Goal: Task Accomplishment & Management: Complete application form

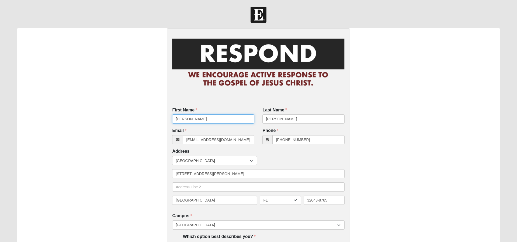
click at [224, 122] on input "[PERSON_NAME]" at bounding box center [213, 118] width 82 height 9
type input "[PERSON_NAME]"
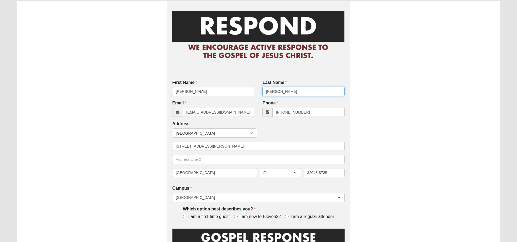
scroll to position [42, 0]
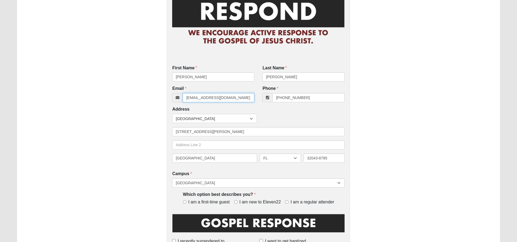
click at [212, 99] on input "[EMAIL_ADDRESS][DOMAIN_NAME]" at bounding box center [219, 97] width 72 height 9
click at [216, 94] on input "[EMAIL_ADDRESS][DOMAIN_NAME]" at bounding box center [219, 97] width 72 height 9
click at [216, 95] on input "[EMAIL_ADDRESS][DOMAIN_NAME]" at bounding box center [219, 97] width 72 height 9
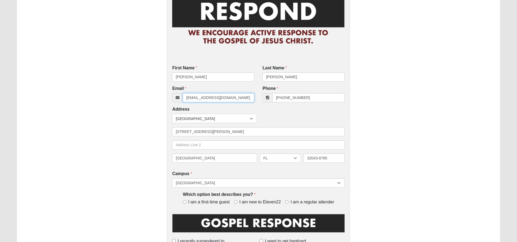
click at [214, 98] on input "[EMAIL_ADDRESS][DOMAIN_NAME]" at bounding box center [219, 97] width 72 height 9
paste input "[PERSON_NAME][EMAIL_ADDRESS][DOMAIN_NAME]"
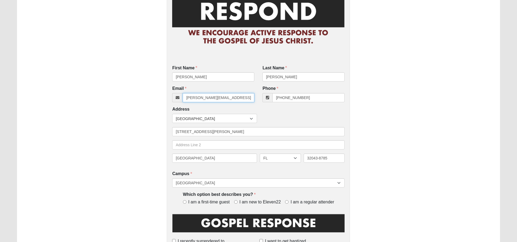
type input "[PERSON_NAME][EMAIL_ADDRESS][DOMAIN_NAME]"
click at [297, 98] on input "[PHONE_NUMBER]" at bounding box center [309, 97] width 72 height 9
paste input "219-4467"
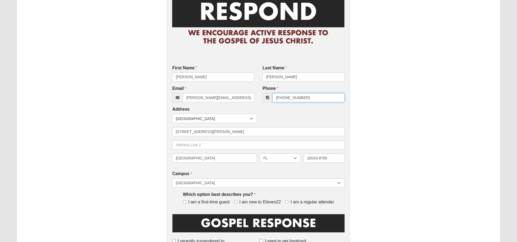
type input "[PHONE_NUMBER]"
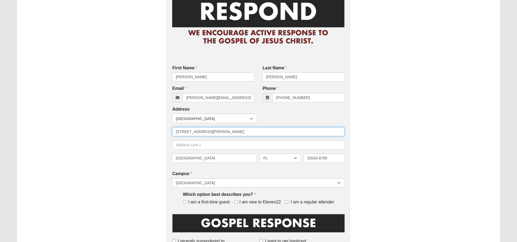
click at [217, 130] on input "[STREET_ADDRESS][PERSON_NAME]" at bounding box center [258, 131] width 173 height 9
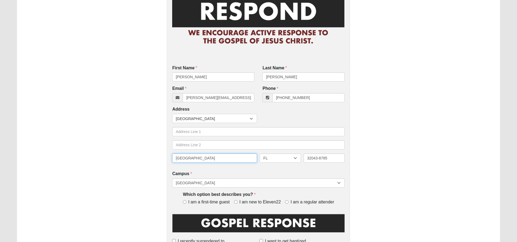
click at [215, 155] on input "[GEOGRAPHIC_DATA]" at bounding box center [214, 157] width 85 height 9
click at [215, 156] on input "[GEOGRAPHIC_DATA]" at bounding box center [214, 157] width 85 height 9
click at [319, 161] on input "32043-8785" at bounding box center [324, 157] width 41 height 9
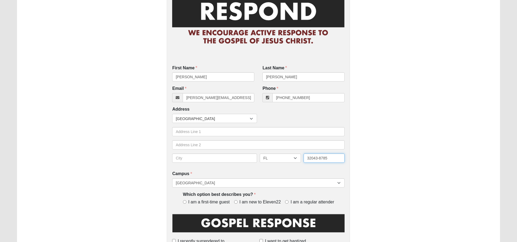
click at [319, 161] on input "32043-8785" at bounding box center [324, 157] width 41 height 9
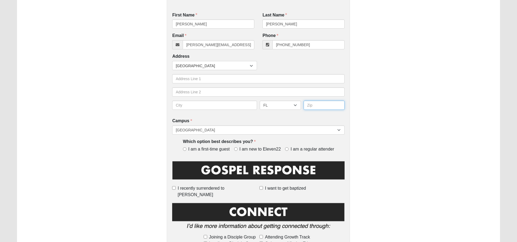
scroll to position [101, 0]
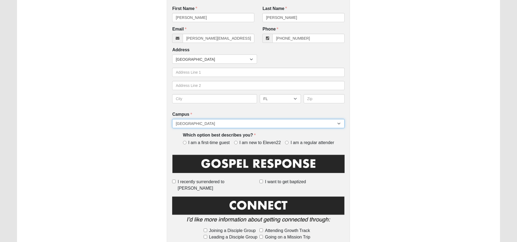
click at [301, 123] on select "[GEOGRAPHIC_DATA] [GEOGRAPHIC_DATA] (Coming Soon) Eleven22 Online [PERSON_NAME]…" at bounding box center [258, 123] width 173 height 9
select select "21"
click at [172, 119] on select "[GEOGRAPHIC_DATA] [GEOGRAPHIC_DATA] (Coming Soon) Eleven22 Online [PERSON_NAME]…" at bounding box center [258, 123] width 173 height 9
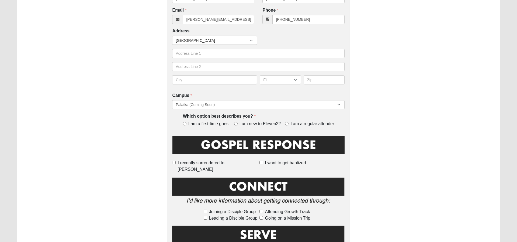
scroll to position [122, 0]
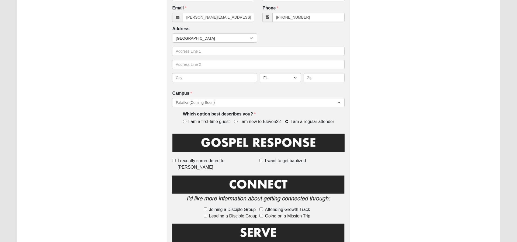
click at [287, 121] on input "I am a regular attender" at bounding box center [287, 122] width 4 height 4
radio input "true"
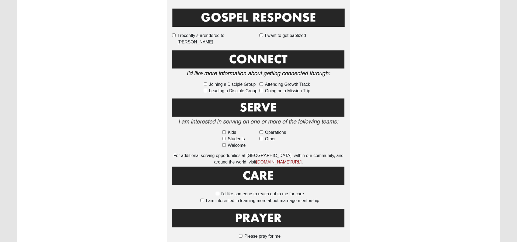
scroll to position [249, 0]
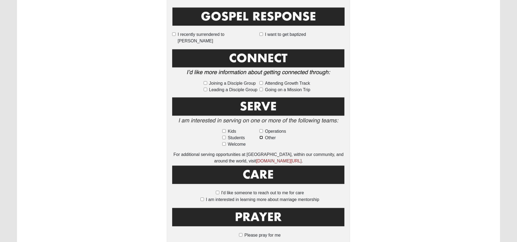
click at [262, 136] on input "Other" at bounding box center [262, 138] width 4 height 4
checkbox input "true"
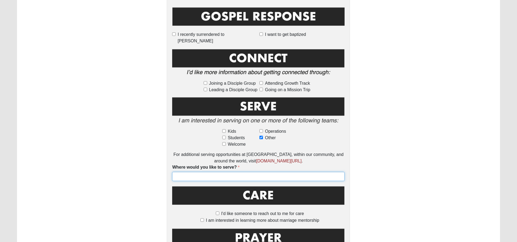
click at [248, 172] on input "Where would you like to serve?" at bounding box center [258, 176] width 173 height 9
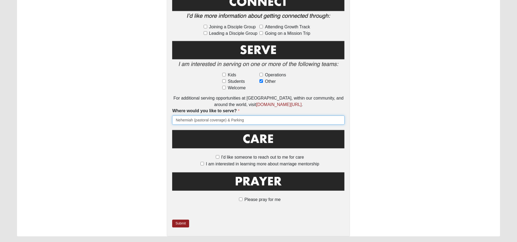
scroll to position [312, 0]
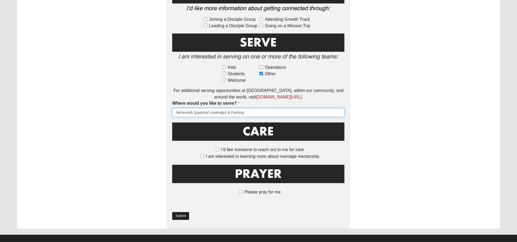
type input "Nehemiah (pastoral coverage) & Parking"
click at [177, 212] on link "Submit" at bounding box center [180, 216] width 17 height 8
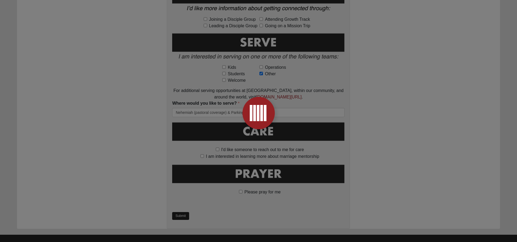
scroll to position [0, 0]
